Goal: Use online tool/utility: Use online tool/utility

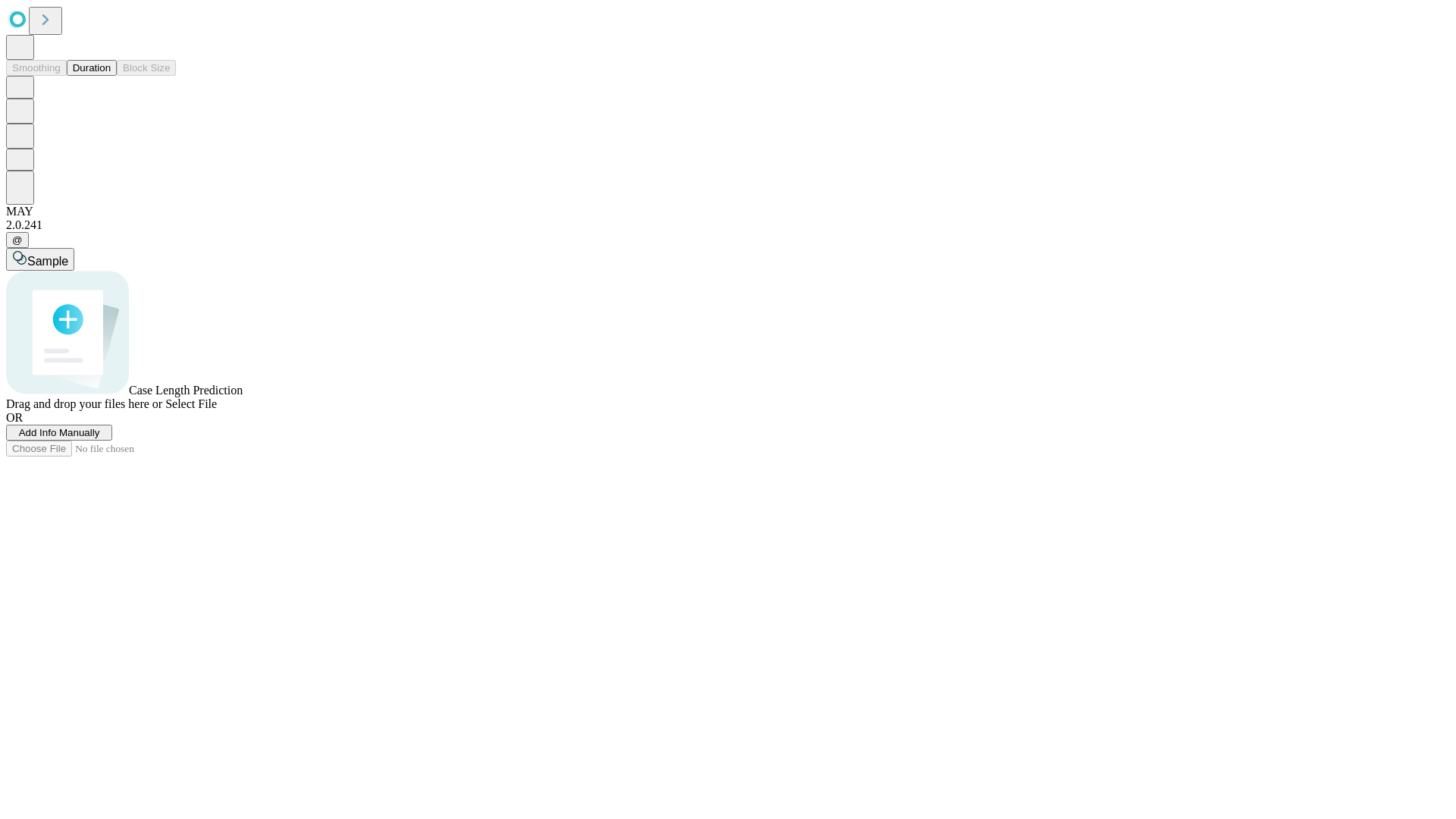
click at [111, 76] on button "Duration" at bounding box center [92, 68] width 50 height 16
click at [69, 255] on span "Sample" at bounding box center [48, 261] width 41 height 13
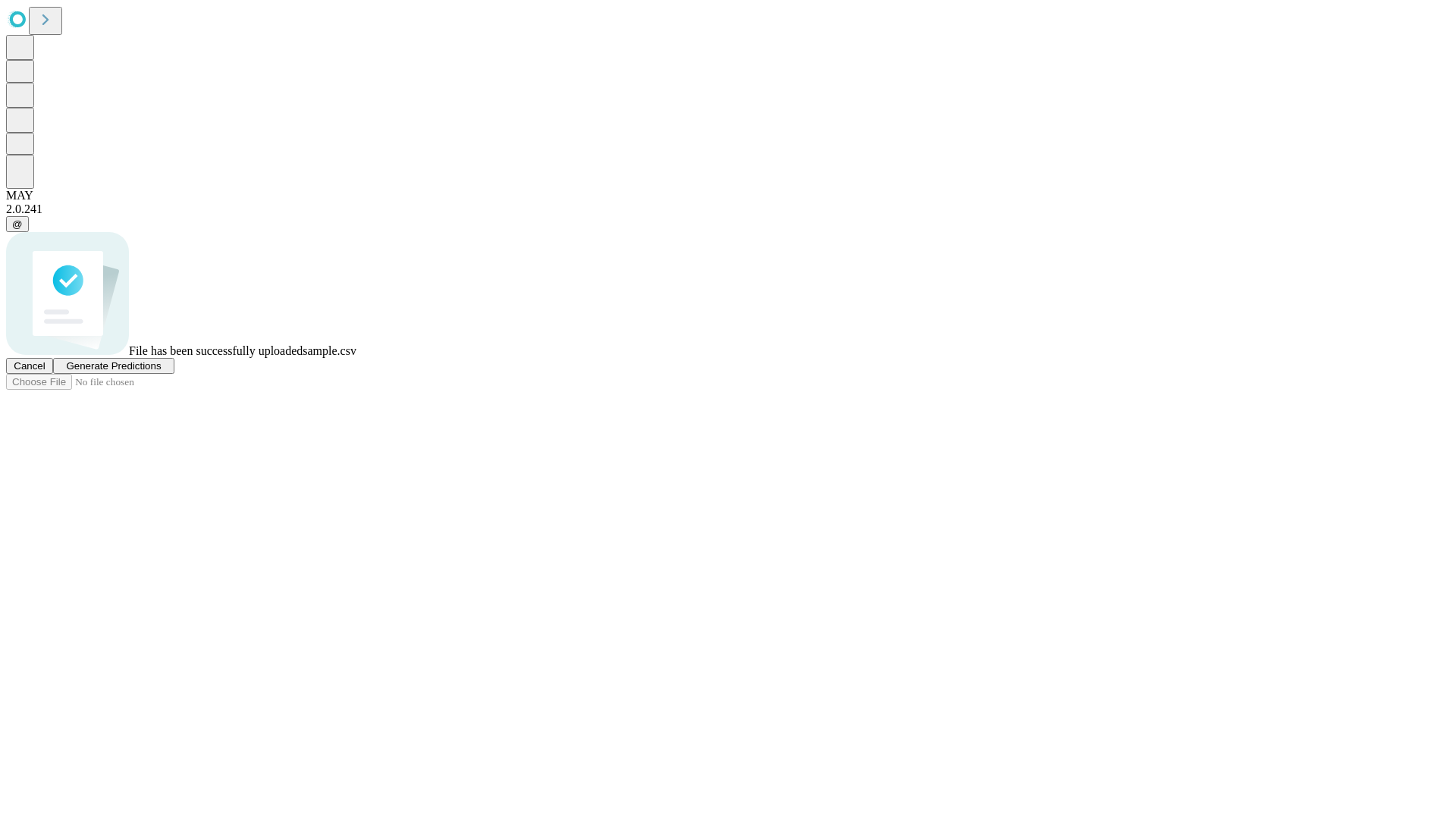
click at [161, 371] on span "Generate Predictions" at bounding box center [113, 366] width 94 height 11
